Goal: Information Seeking & Learning: Learn about a topic

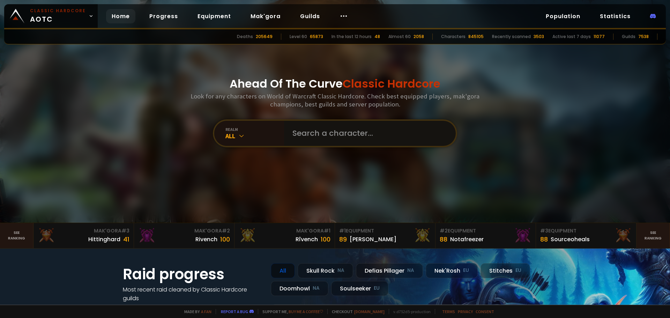
click at [345, 134] on input "text" at bounding box center [367, 133] width 159 height 25
type input "[PERSON_NAME]"
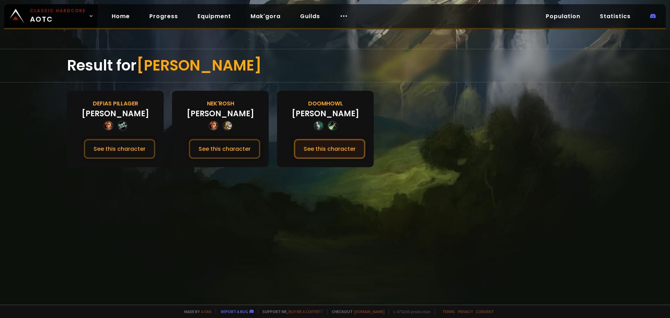
click at [333, 147] on button "See this character" at bounding box center [330, 149] width 72 height 20
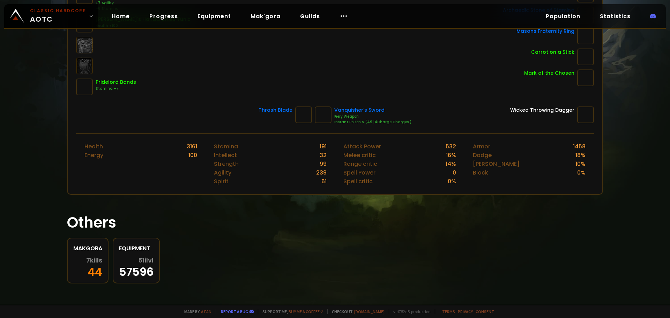
scroll to position [211, 0]
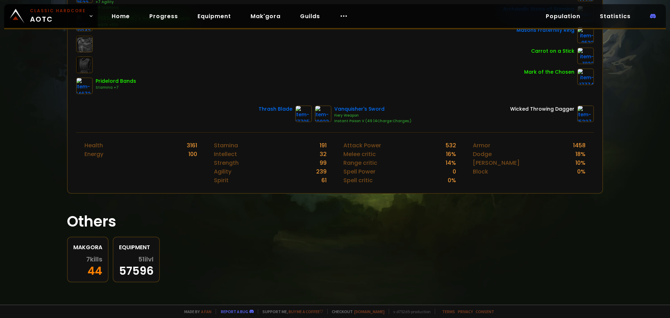
click at [98, 269] on div "7 kills 44" at bounding box center [87, 266] width 29 height 20
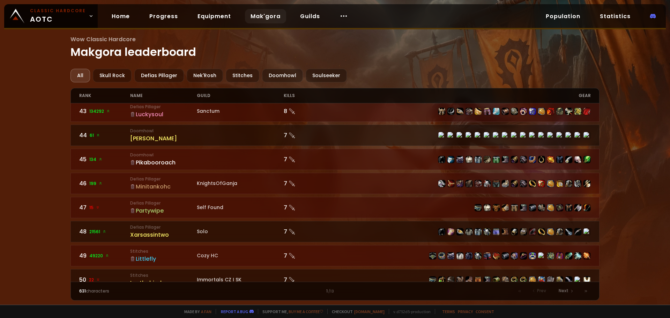
scroll to position [1028, 0]
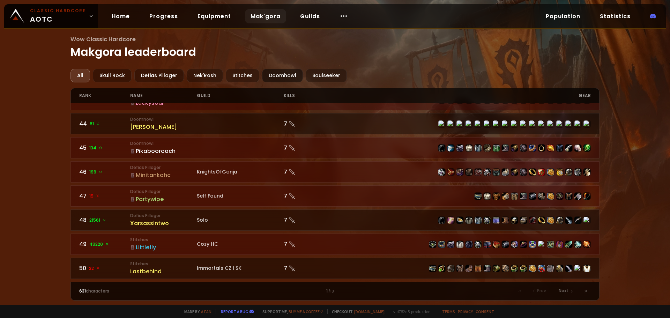
click at [276, 75] on div "Doomhowl" at bounding box center [282, 76] width 41 height 14
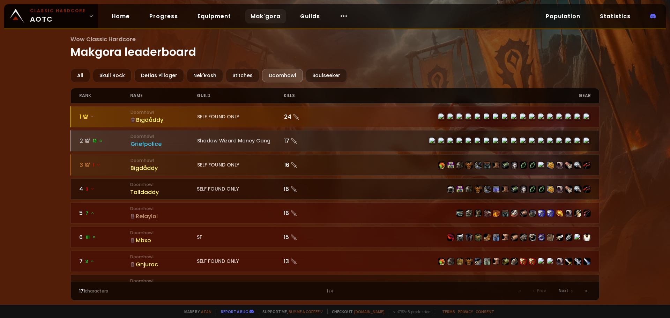
click at [298, 119] on div "24" at bounding box center [309, 116] width 51 height 9
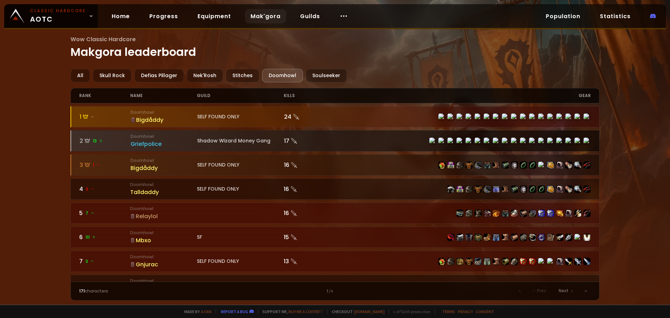
click at [307, 142] on div "17" at bounding box center [309, 140] width 51 height 9
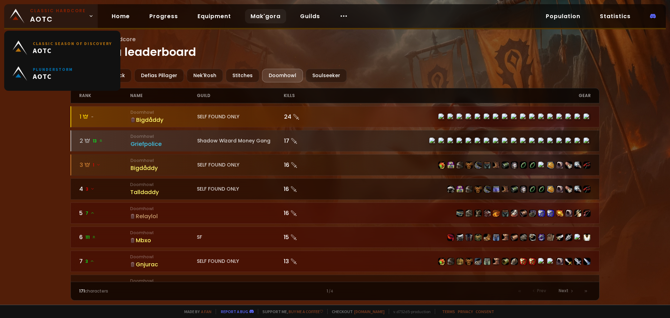
click at [61, 16] on span "Classic Hardcore AOTC" at bounding box center [58, 16] width 56 height 17
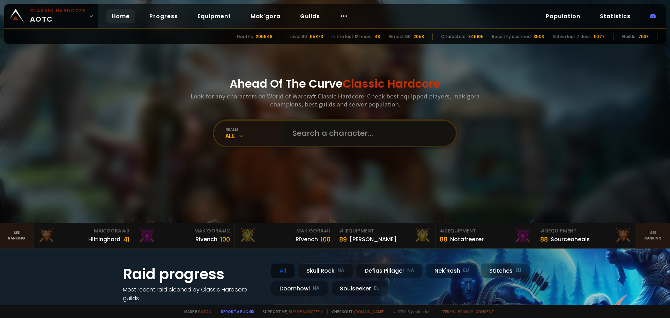
click at [322, 133] on input "text" at bounding box center [367, 133] width 159 height 25
type input "F"
type input "D"
click at [386, 129] on input "text" at bounding box center [367, 133] width 159 height 25
type input "G"
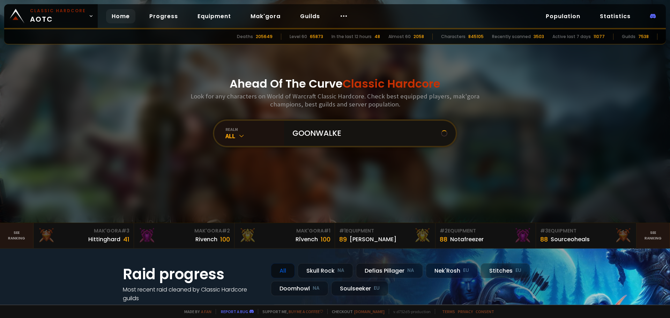
type input "GOONWALKER"
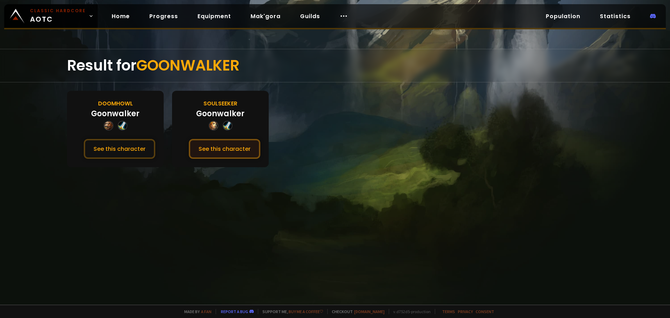
click at [241, 142] on button "See this character" at bounding box center [225, 149] width 72 height 20
click at [135, 149] on button "See this character" at bounding box center [120, 149] width 72 height 20
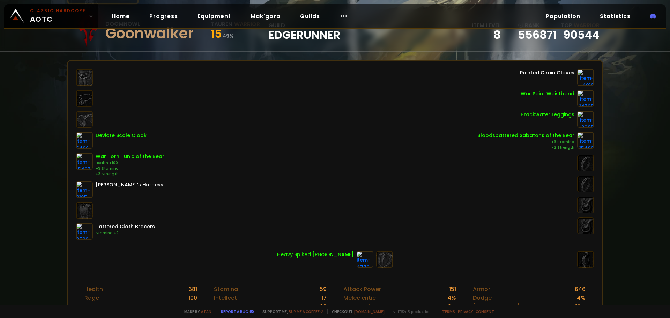
scroll to position [35, 0]
